Goal: Find specific page/section: Find specific page/section

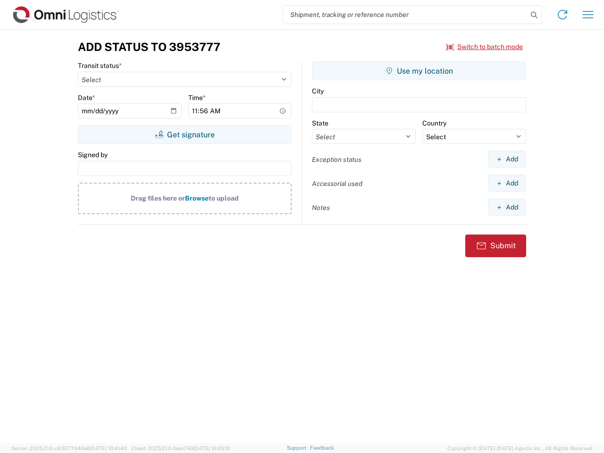
click at [405, 15] on input "search" at bounding box center [405, 15] width 244 height 18
click at [534, 15] on icon at bounding box center [533, 14] width 13 height 13
click at [562, 15] on icon at bounding box center [561, 14] width 15 height 15
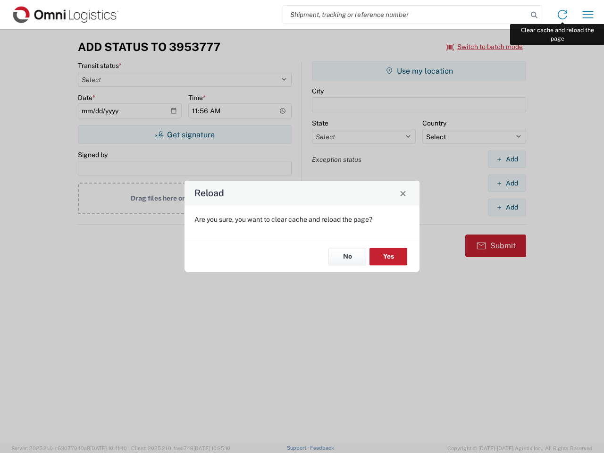
click at [588, 15] on div "Reload Are you sure, you want to clear cache and reload the page? No Yes" at bounding box center [302, 226] width 604 height 453
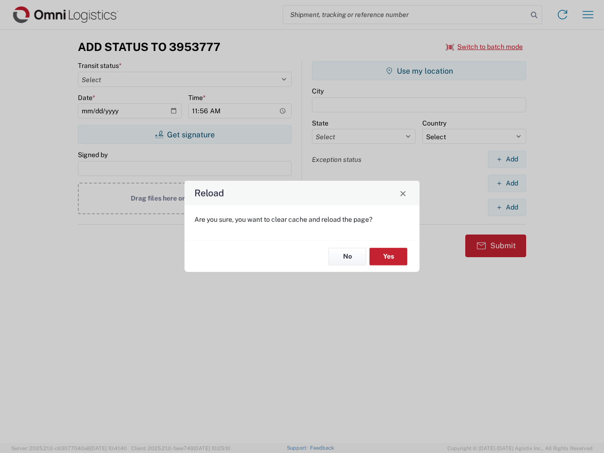
click at [484, 47] on div "Reload Are you sure, you want to clear cache and reload the page? No Yes" at bounding box center [302, 226] width 604 height 453
click at [184, 134] on div "Reload Are you sure, you want to clear cache and reload the page? No Yes" at bounding box center [302, 226] width 604 height 453
click at [419, 71] on div "Reload Are you sure, you want to clear cache and reload the page? No Yes" at bounding box center [302, 226] width 604 height 453
click at [506, 159] on div "Reload Are you sure, you want to clear cache and reload the page? No Yes" at bounding box center [302, 226] width 604 height 453
click at [506, 183] on div "Reload Are you sure, you want to clear cache and reload the page? No Yes" at bounding box center [302, 226] width 604 height 453
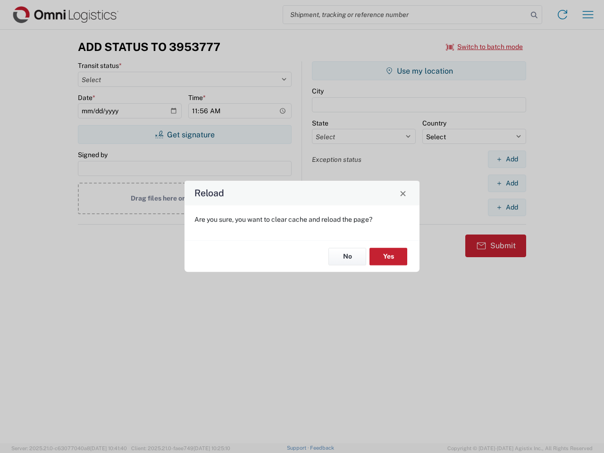
click at [506, 207] on div "Reload Are you sure, you want to clear cache and reload the page? No Yes" at bounding box center [302, 226] width 604 height 453
